Goal: Transaction & Acquisition: Purchase product/service

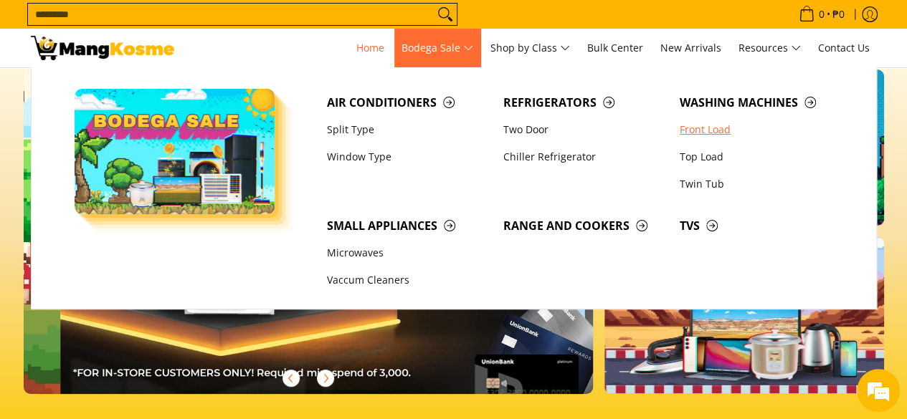
scroll to position [0, 570]
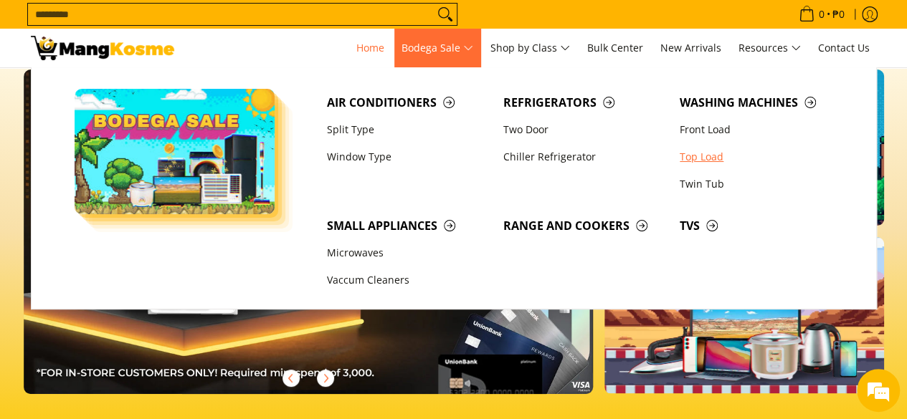
click at [691, 166] on link "Top Load" at bounding box center [761, 156] width 176 height 27
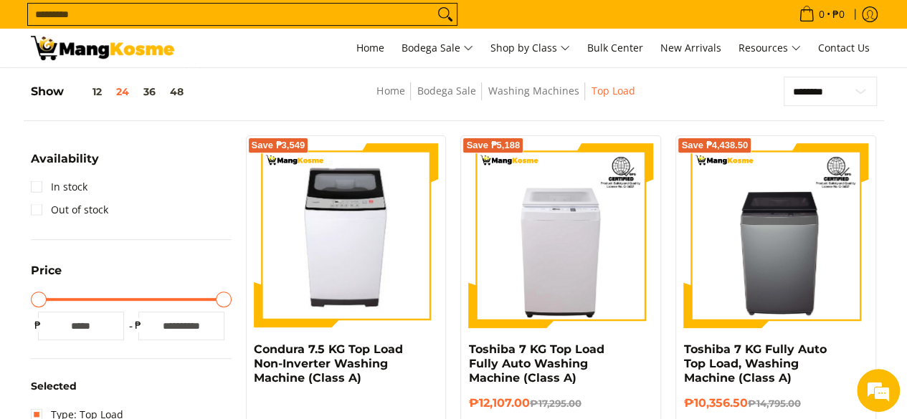
scroll to position [261, 0]
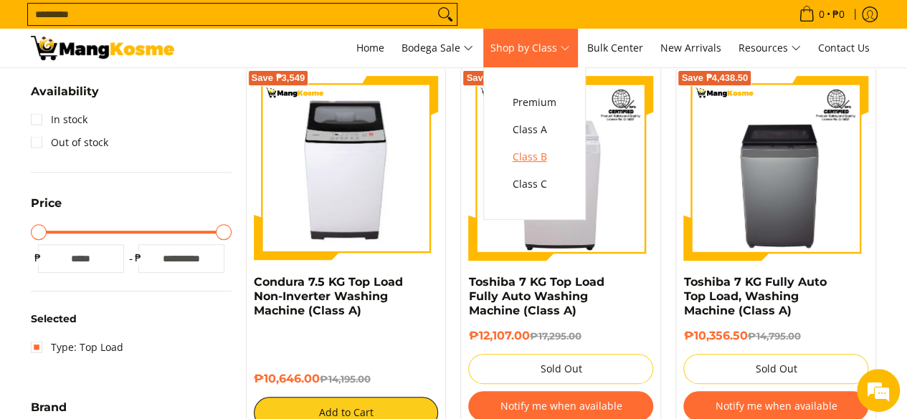
click at [542, 153] on span "Class B" at bounding box center [535, 157] width 44 height 18
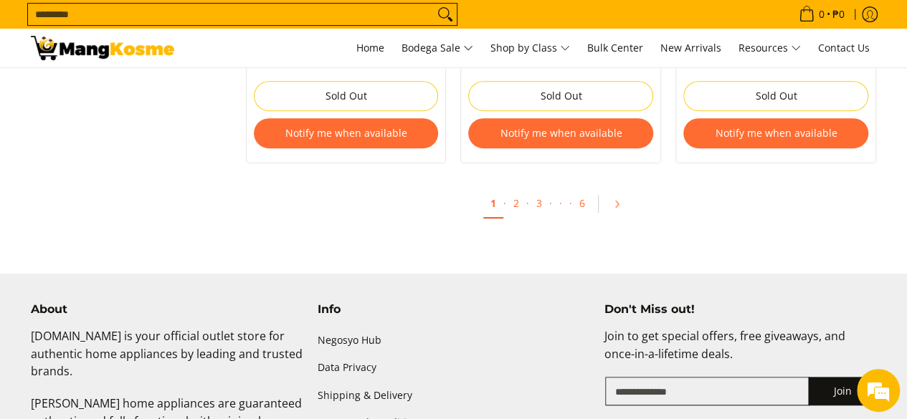
scroll to position [3031, 0]
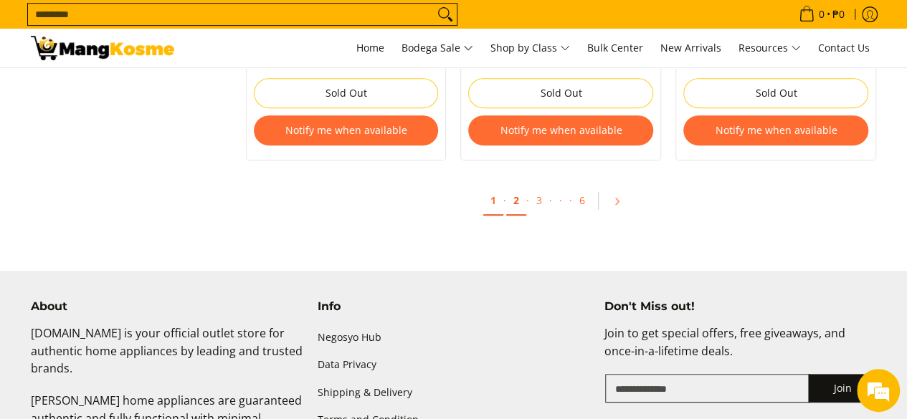
click at [518, 204] on link "2" at bounding box center [516, 200] width 20 height 29
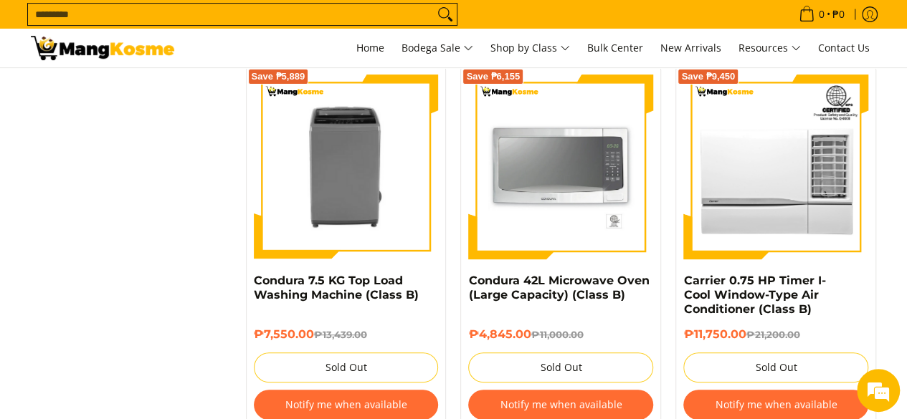
click at [456, 341] on div "Save ₱6,155 Condura 42L Microwave Oven (Large Capacity) (Class B) ₱4,845.00 ₱11…" at bounding box center [560, 251] width 215 height 369
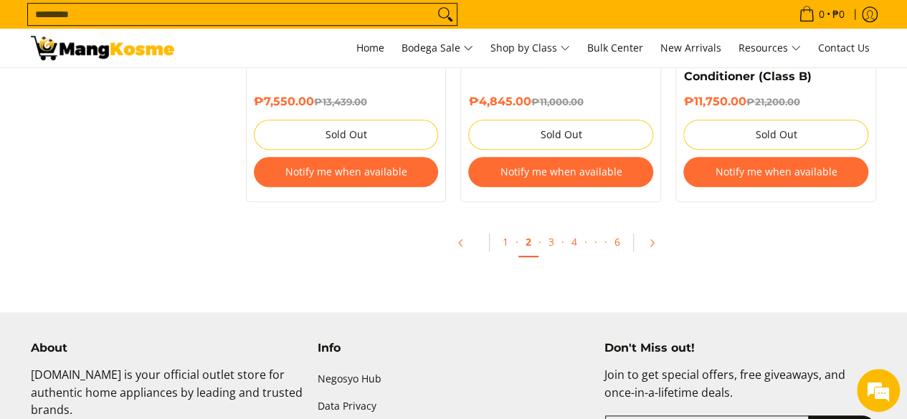
scroll to position [3190, 0]
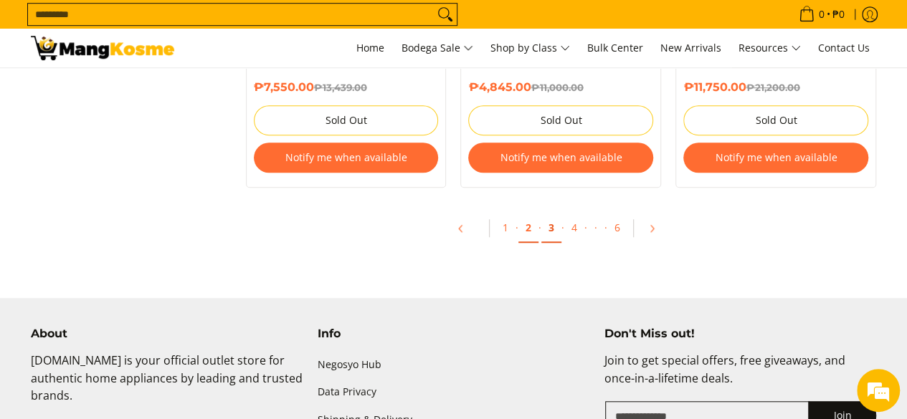
click at [550, 231] on link "3" at bounding box center [551, 228] width 20 height 29
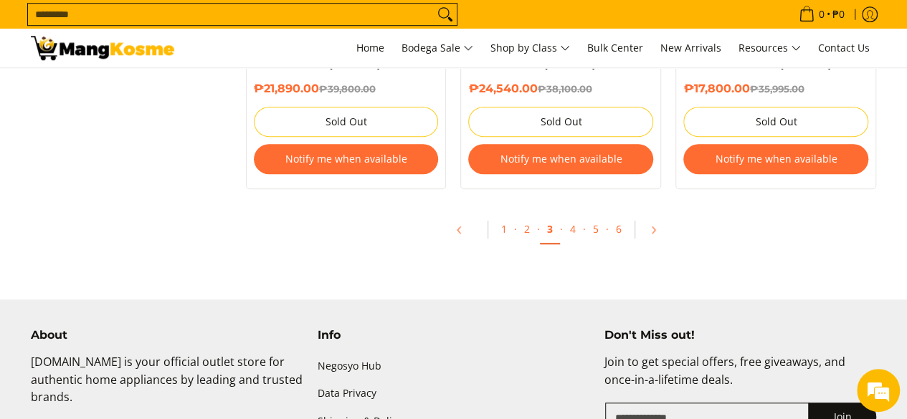
scroll to position [3218, 0]
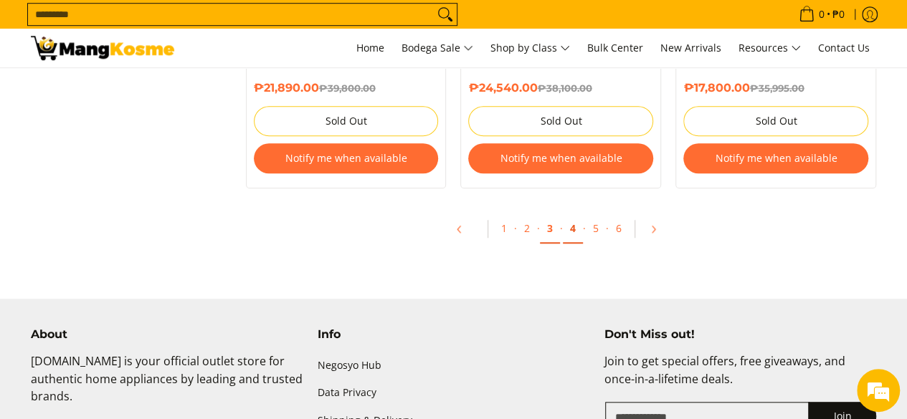
click at [574, 217] on link "4" at bounding box center [573, 228] width 20 height 29
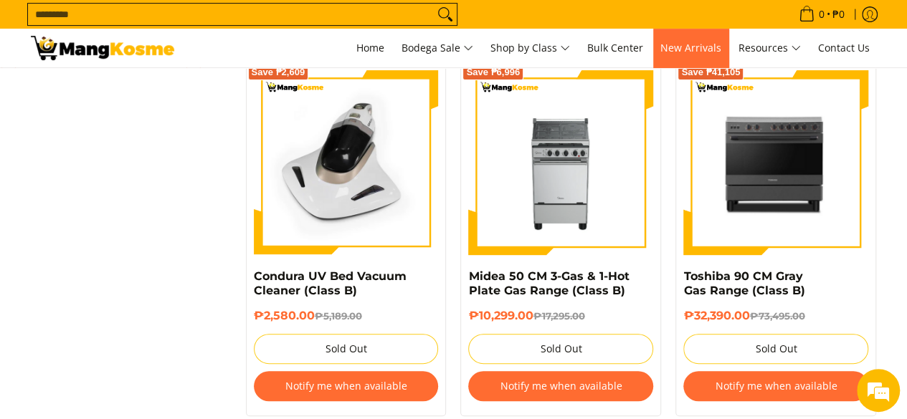
click at [686, 40] on link "New Arrivals" at bounding box center [690, 48] width 75 height 39
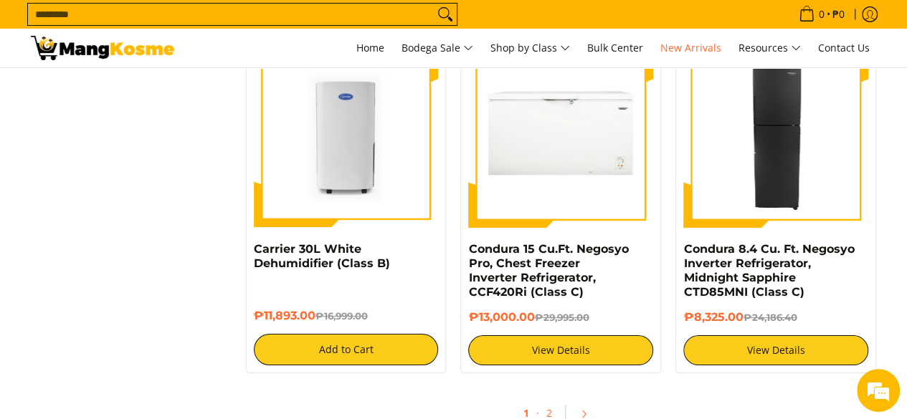
scroll to position [2926, 0]
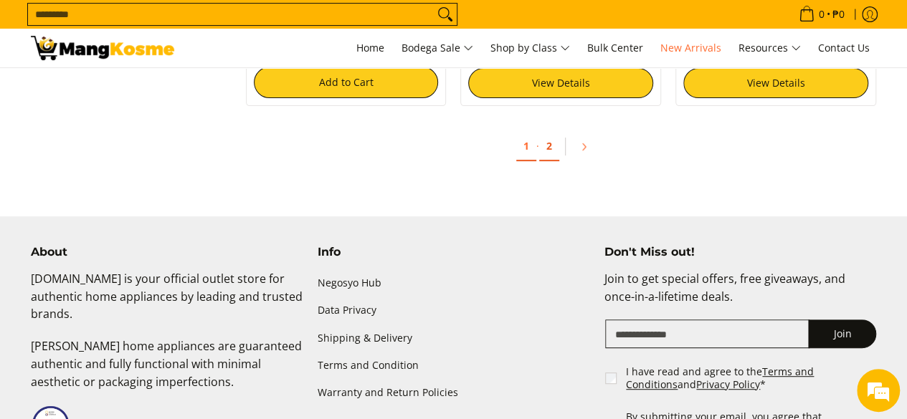
click at [555, 145] on link "2" at bounding box center [549, 146] width 20 height 29
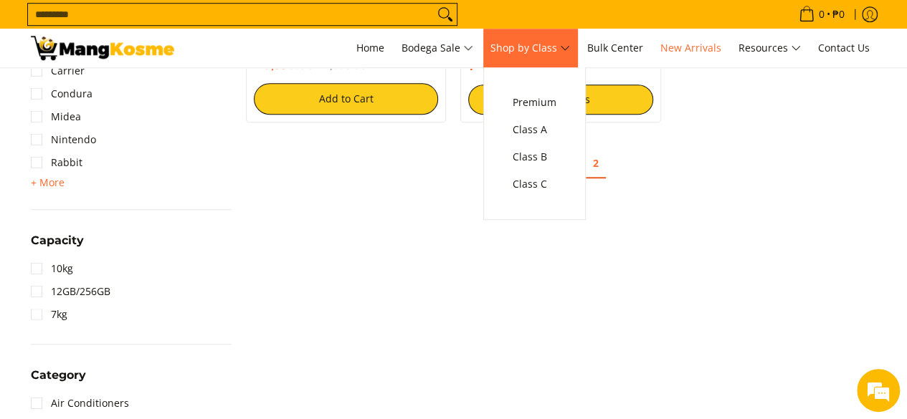
scroll to position [527, 0]
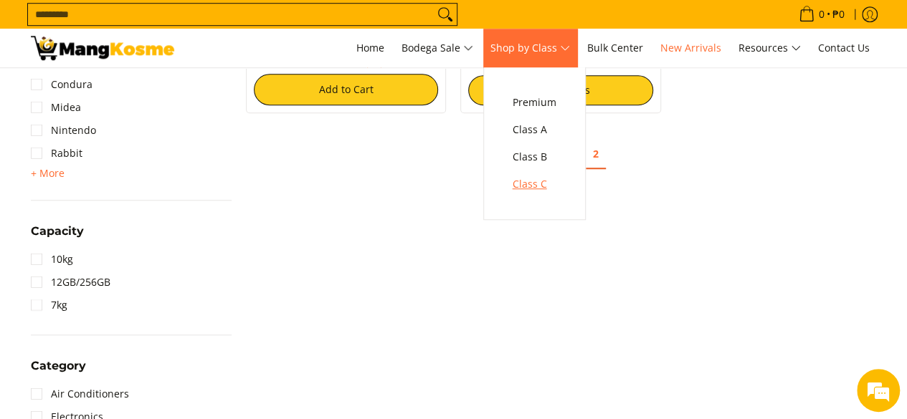
click at [541, 180] on span "Class C" at bounding box center [535, 185] width 44 height 18
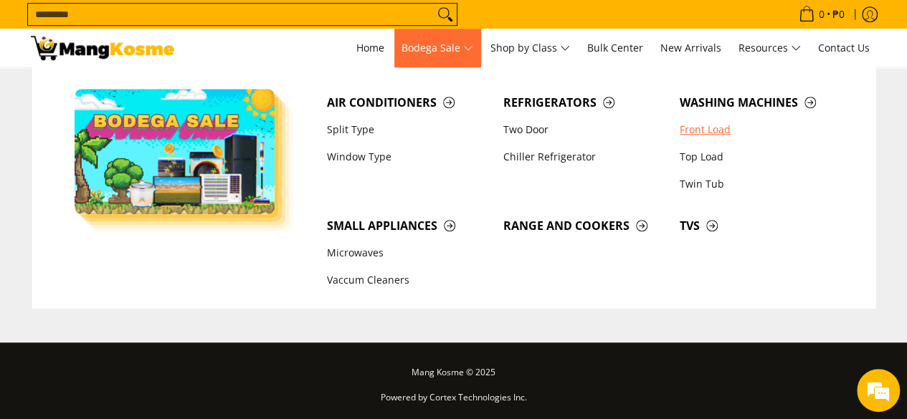
click at [698, 125] on link "Front Load" at bounding box center [761, 129] width 176 height 27
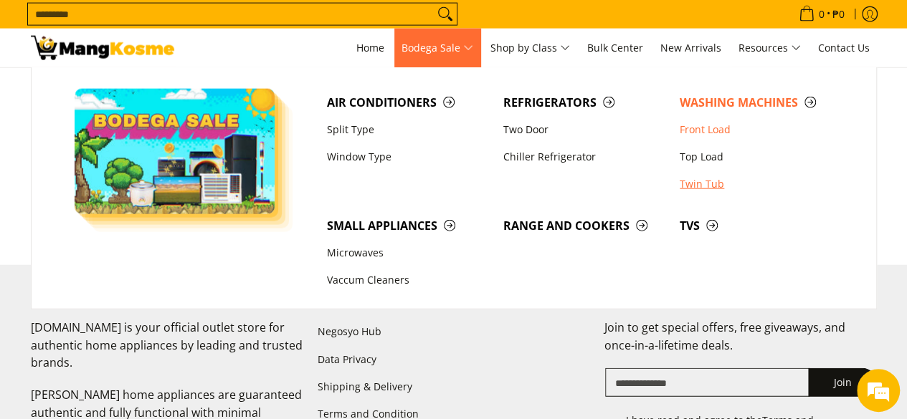
click at [682, 186] on link "Twin Tub" at bounding box center [761, 184] width 176 height 27
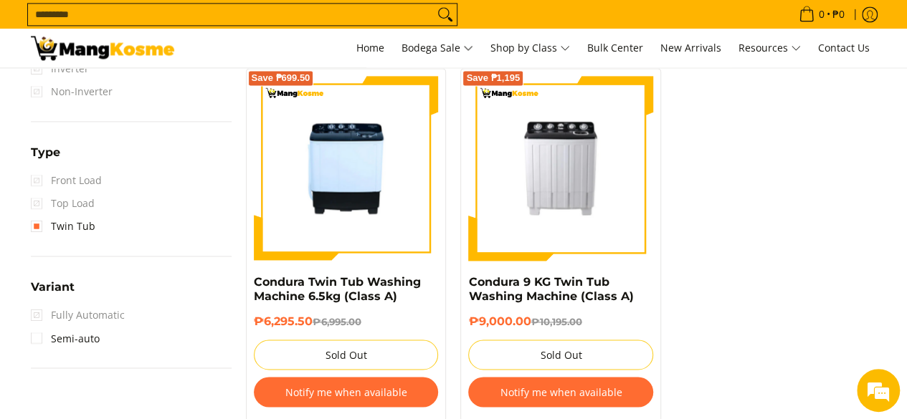
scroll to position [1031, 0]
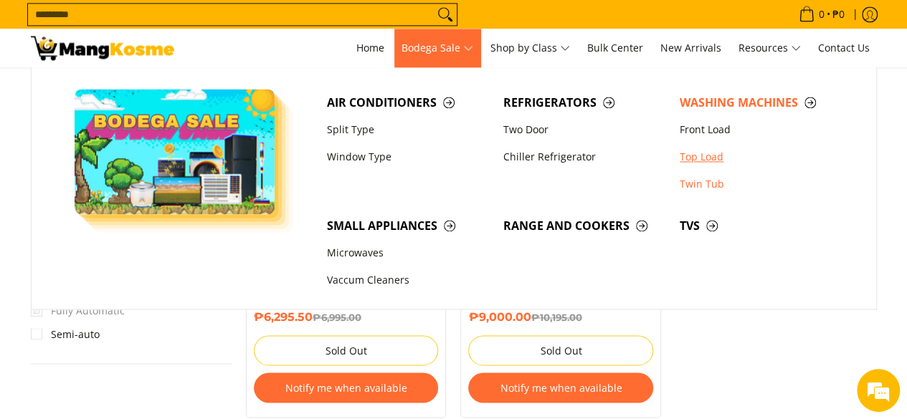
click at [703, 153] on link "Top Load" at bounding box center [761, 156] width 176 height 27
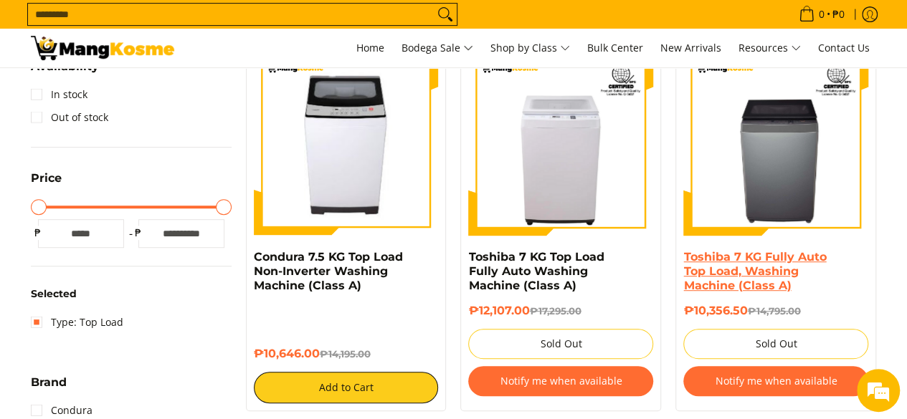
click at [734, 262] on link "Toshiba 7 KG Fully Auto Top Load, Washing Machine (Class A)" at bounding box center [754, 271] width 143 height 42
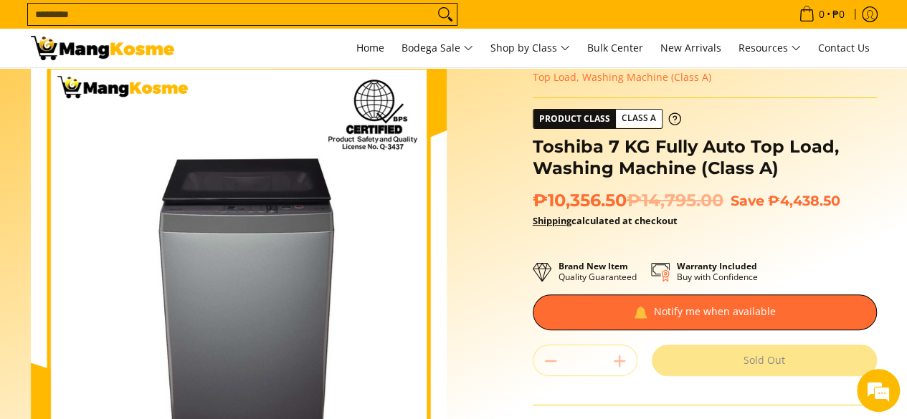
scroll to position [9, 0]
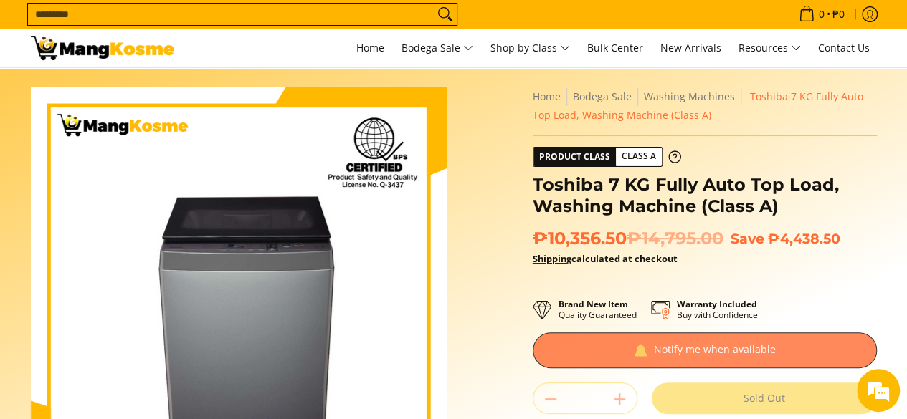
click at [649, 351] on div at bounding box center [705, 351] width 344 height 36
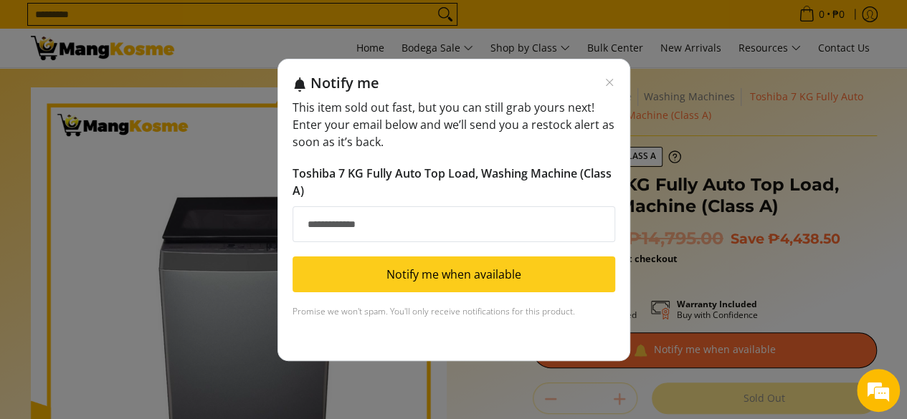
click at [456, 219] on input "Email address" at bounding box center [454, 224] width 323 height 36
type input "*"
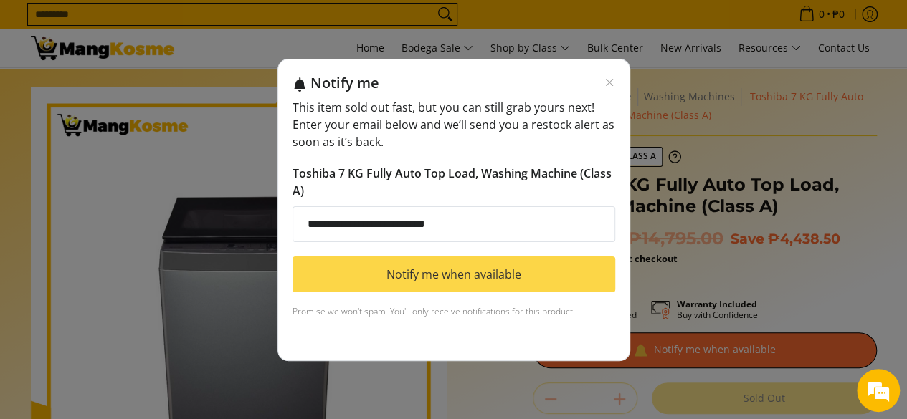
type input "**********"
click at [462, 271] on button "Notify me when available" at bounding box center [454, 275] width 323 height 36
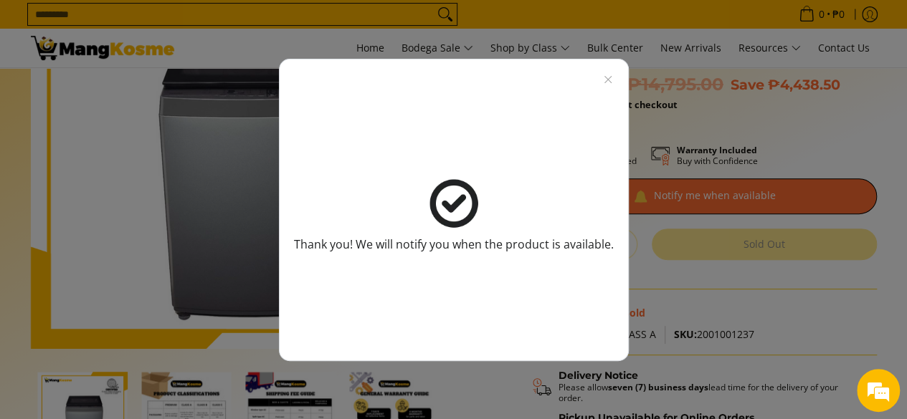
scroll to position [164, 0]
click at [602, 81] on icon "Close modal" at bounding box center [607, 79] width 11 height 11
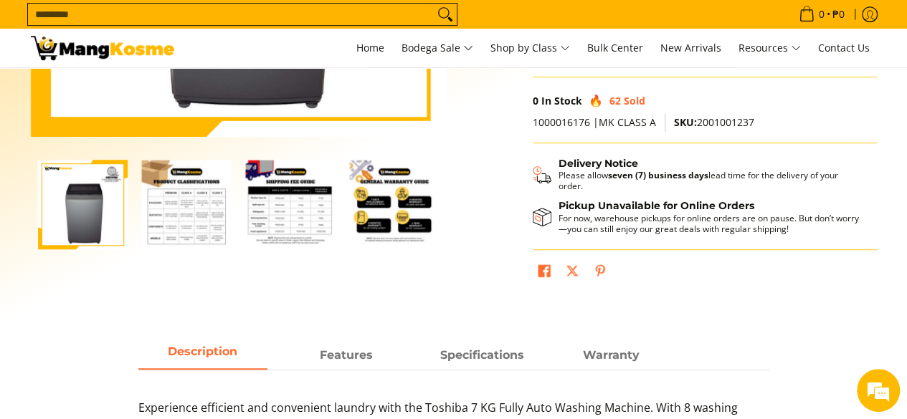
scroll to position [370, 0]
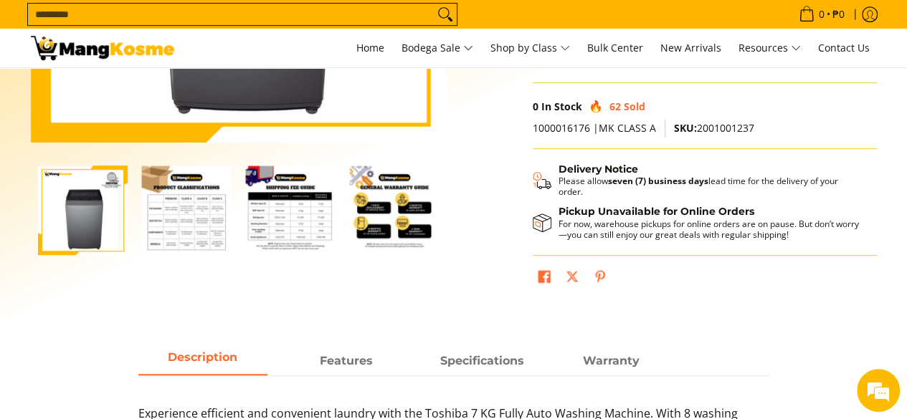
click at [200, 231] on img "Toshiba 7 KG Fully Auto Top Load, Washing Machine (Class A)-2" at bounding box center [187, 211] width 90 height 90
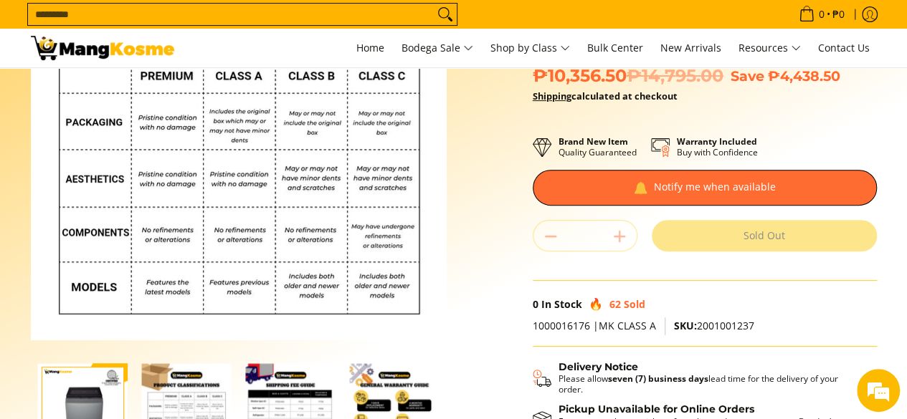
scroll to position [246, 0]
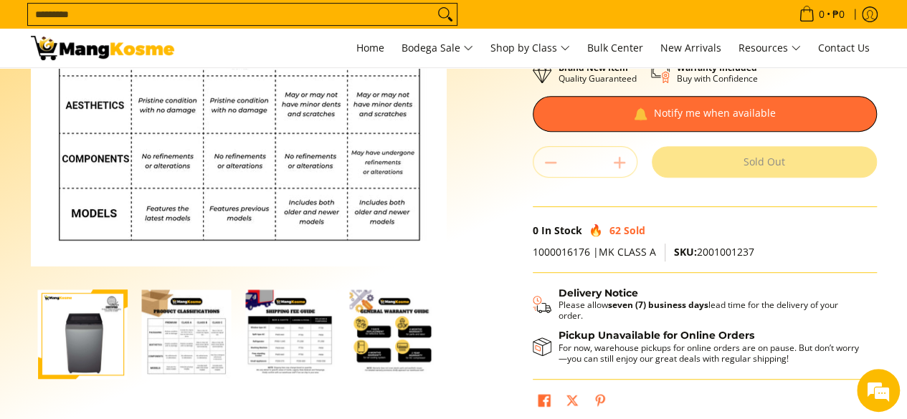
click at [313, 343] on img "Toshiba 7 KG Fully Auto Top Load, Washing Machine (Class A)-3" at bounding box center [291, 335] width 90 height 90
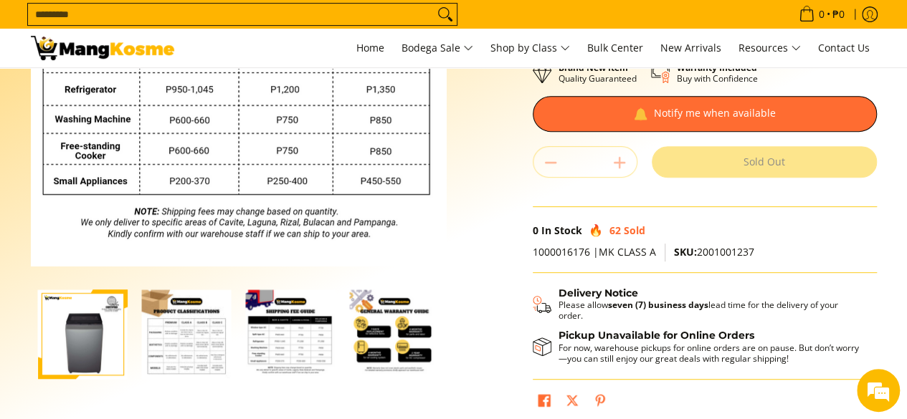
click at [384, 346] on img "general-warranty-guide-infographic-mang-kosme" at bounding box center [395, 335] width 90 height 90
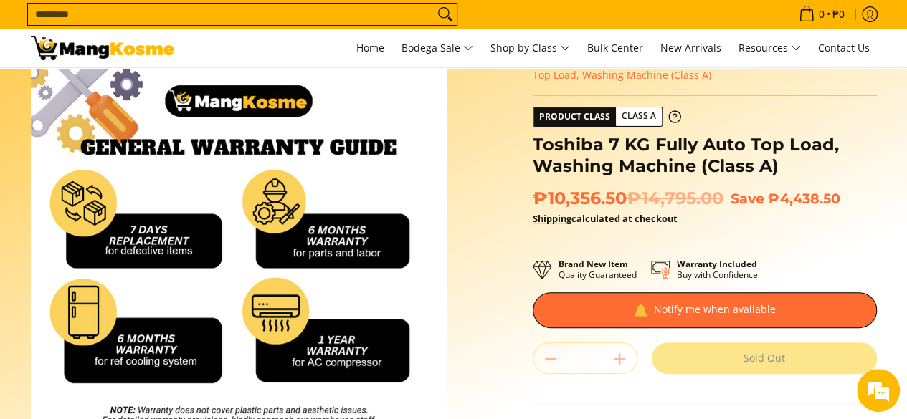
scroll to position [0, 0]
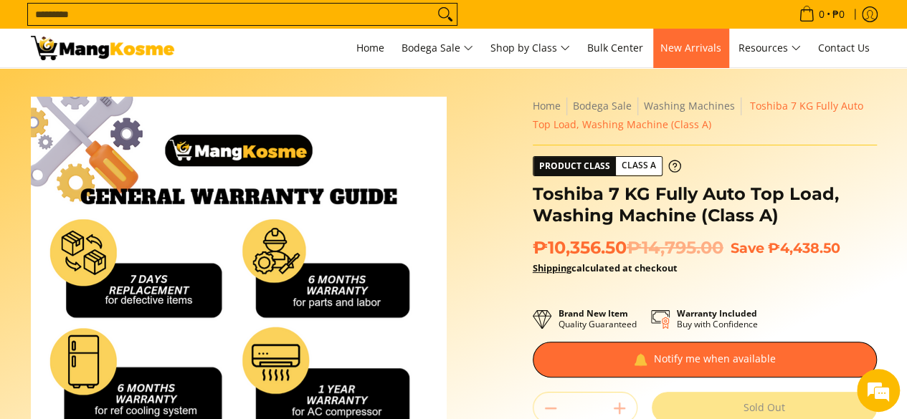
click at [693, 41] on span "New Arrivals" at bounding box center [690, 48] width 61 height 14
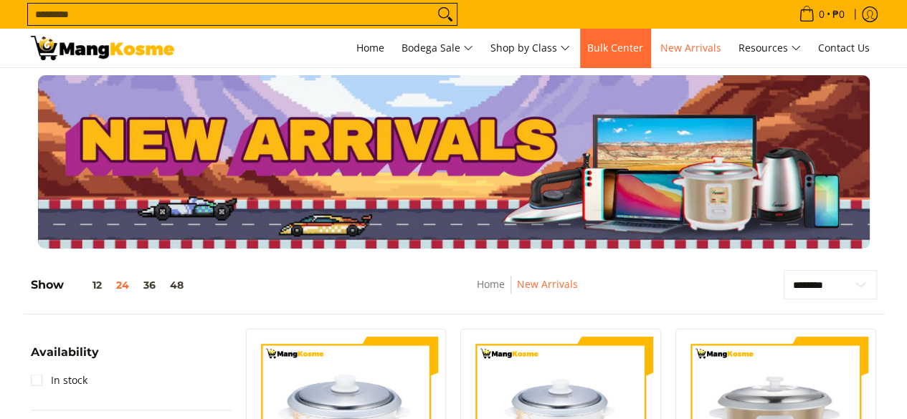
click at [638, 39] on link "Bulk Center" at bounding box center [615, 48] width 70 height 39
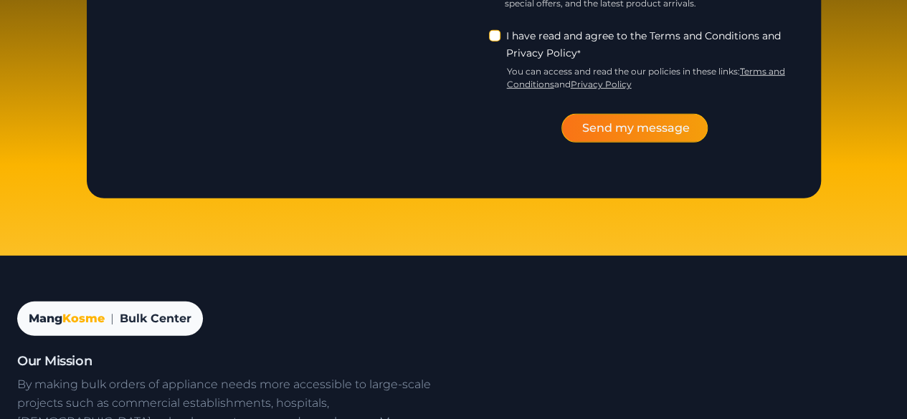
scroll to position [2275, 0]
